Goal: Navigation & Orientation: Go to known website

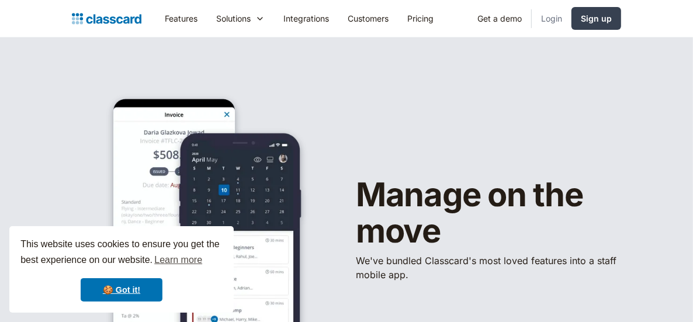
click at [556, 19] on link "Login" at bounding box center [552, 18] width 40 height 26
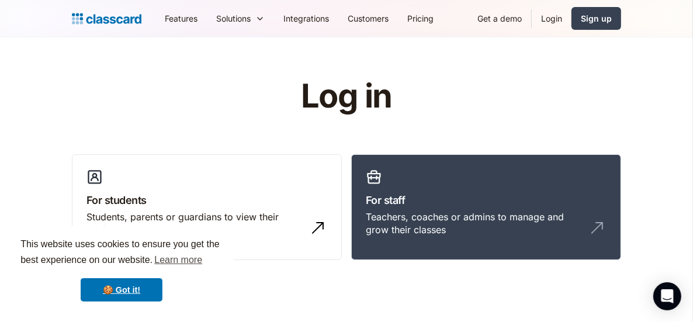
click at [550, 16] on link "Login" at bounding box center [552, 18] width 40 height 26
click at [552, 20] on link "Login" at bounding box center [552, 18] width 40 height 26
click at [554, 15] on link "Login" at bounding box center [552, 18] width 40 height 26
click at [548, 20] on link "Login" at bounding box center [552, 18] width 40 height 26
click at [552, 20] on link "Login" at bounding box center [552, 18] width 40 height 26
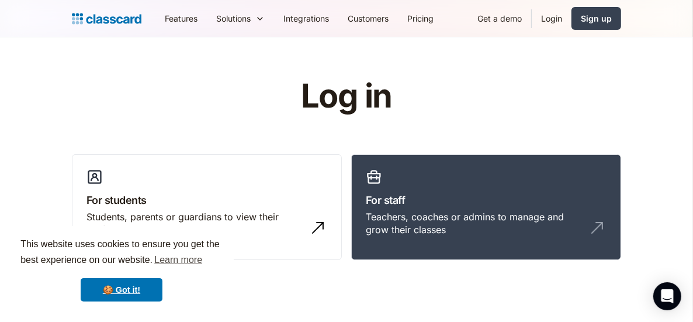
click at [545, 18] on link "Login" at bounding box center [552, 18] width 40 height 26
click at [550, 19] on link "Login" at bounding box center [552, 18] width 40 height 26
click at [545, 23] on link "Login" at bounding box center [552, 18] width 40 height 26
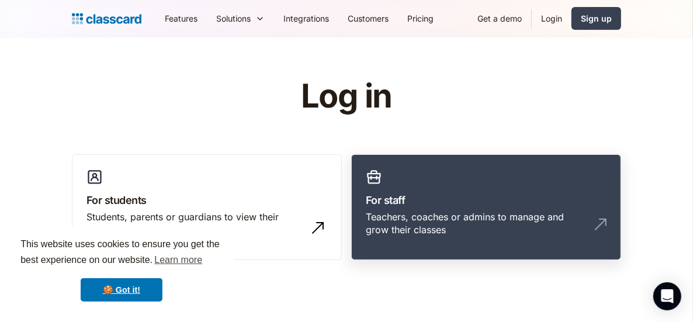
click at [489, 186] on link "For staff Teachers, coaches or admins to manage and grow their classes" at bounding box center [486, 207] width 270 height 106
